Goal: Task Accomplishment & Management: Manage account settings

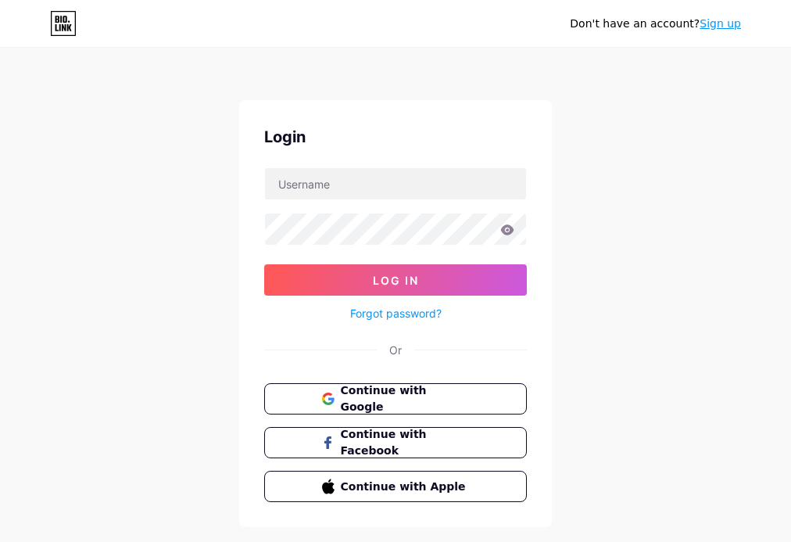
click at [407, 396] on span "Continue with Google" at bounding box center [405, 398] width 129 height 33
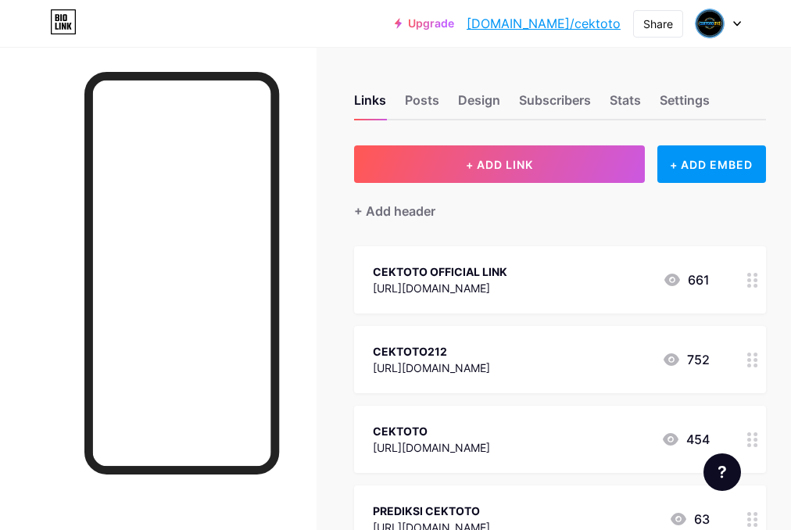
click at [507, 287] on div "[URL][DOMAIN_NAME]" at bounding box center [440, 288] width 134 height 16
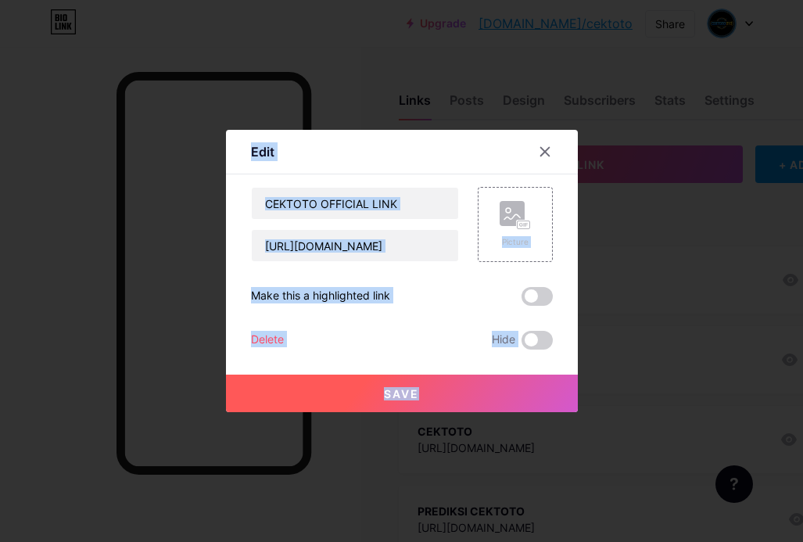
click at [531, 286] on div "CEKTOTO OFFICIAL LINK [URL][DOMAIN_NAME] Picture Make this a highlighted link D…" at bounding box center [402, 268] width 302 height 163
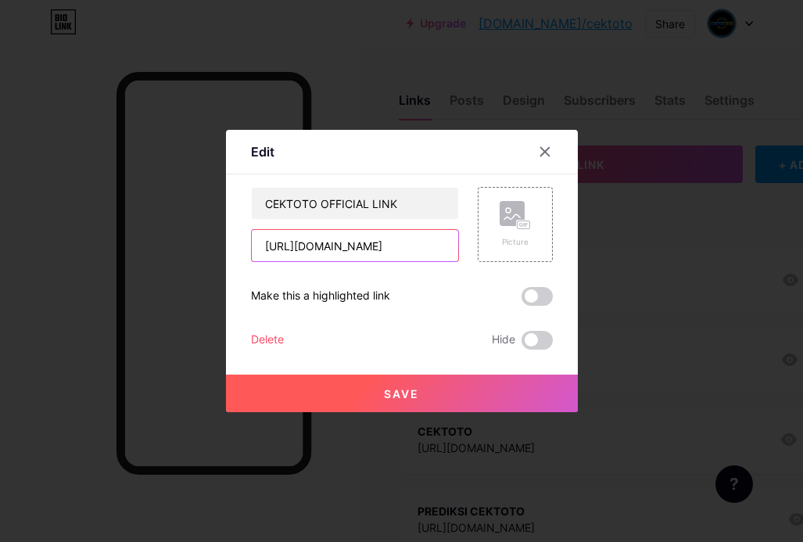
click at [326, 244] on input "[URL][DOMAIN_NAME]" at bounding box center [355, 245] width 206 height 31
paste input "akses"
type input "[URL][DOMAIN_NAME]"
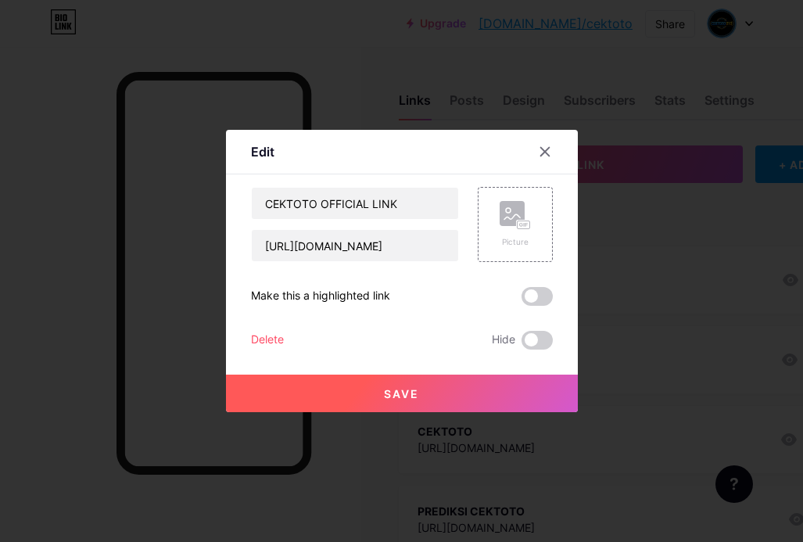
click at [422, 389] on button "Save" at bounding box center [402, 394] width 352 height 38
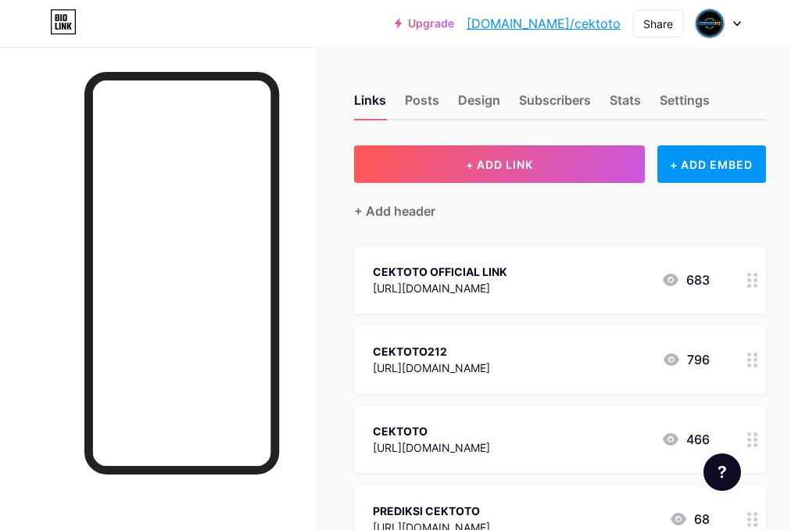
click at [490, 362] on div "[URL][DOMAIN_NAME]" at bounding box center [431, 368] width 117 height 16
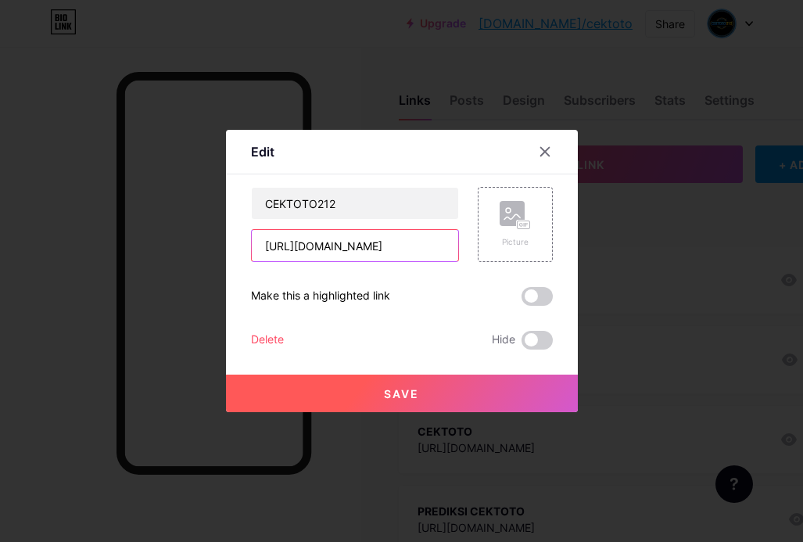
click at [339, 246] on input "[URL][DOMAIN_NAME]" at bounding box center [355, 245] width 206 height 31
paste input "akses"
type input "[URL][DOMAIN_NAME]"
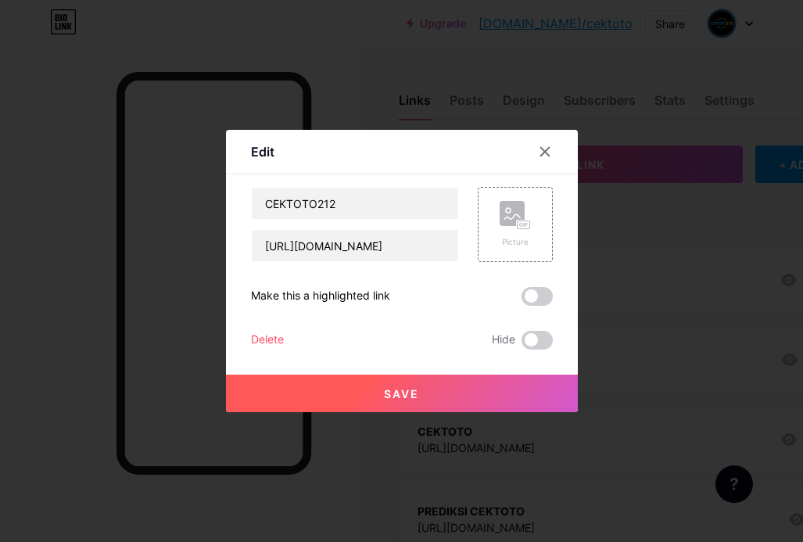
click at [411, 396] on span "Save" at bounding box center [401, 393] width 35 height 13
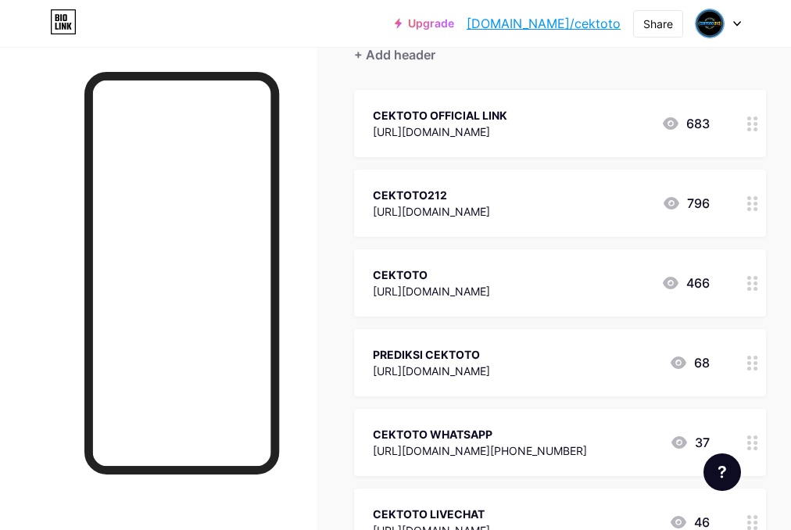
scroll to position [235, 0]
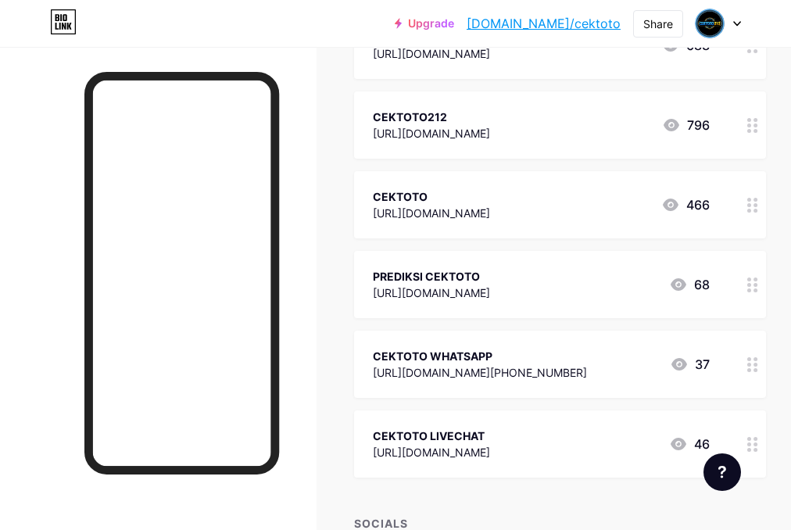
click at [490, 216] on div "[URL][DOMAIN_NAME]" at bounding box center [431, 213] width 117 height 16
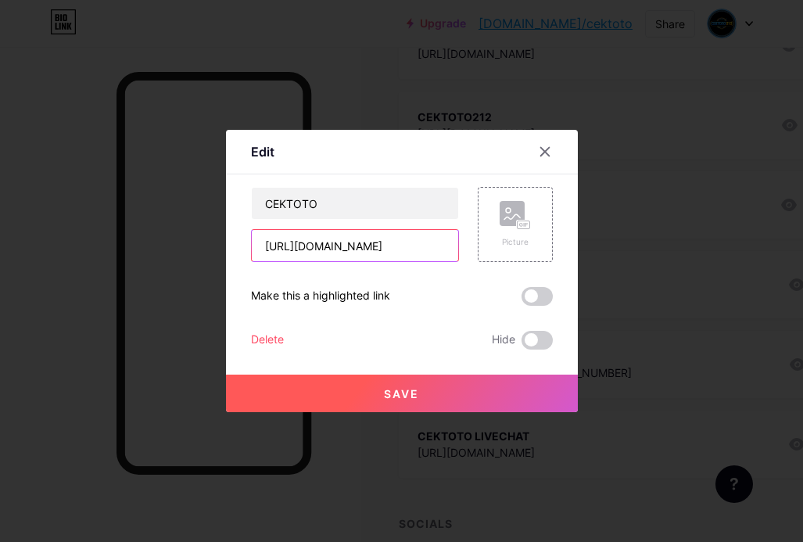
click at [341, 244] on input "[URL][DOMAIN_NAME]" at bounding box center [355, 245] width 206 height 31
paste input "akses"
type input "[URL][DOMAIN_NAME]"
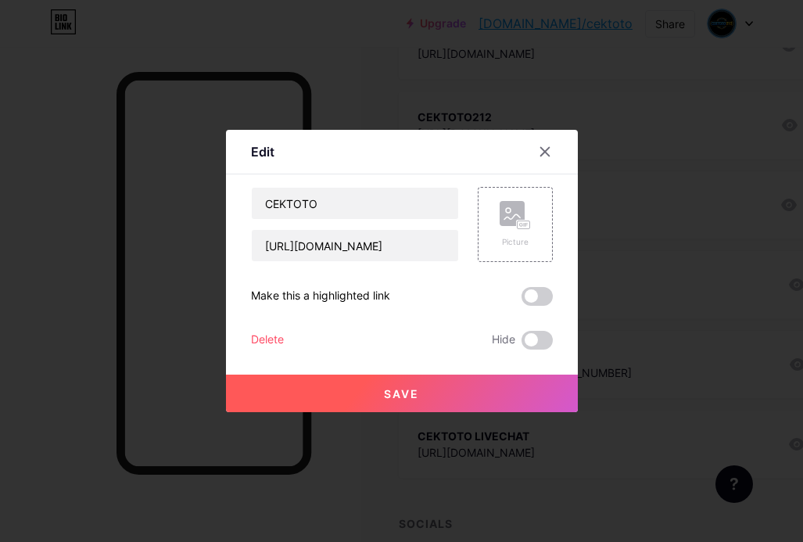
click at [407, 390] on span "Save" at bounding box center [401, 393] width 35 height 13
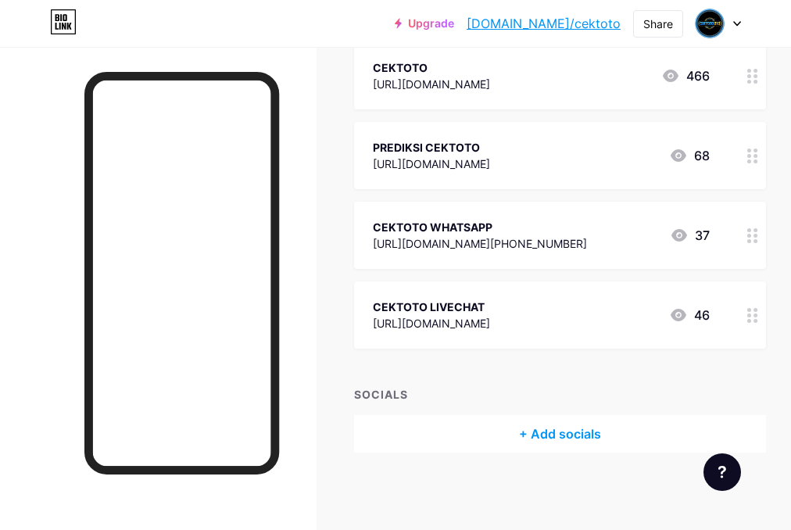
scroll to position [0, 0]
